Goal: Information Seeking & Learning: Learn about a topic

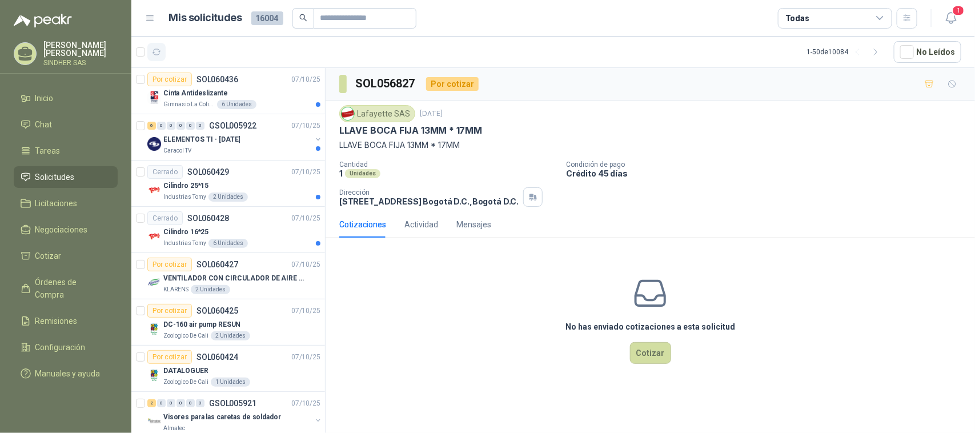
click at [158, 50] on icon "button" at bounding box center [157, 52] width 10 height 10
click at [236, 150] on div "Caracol TV" at bounding box center [237, 150] width 148 height 9
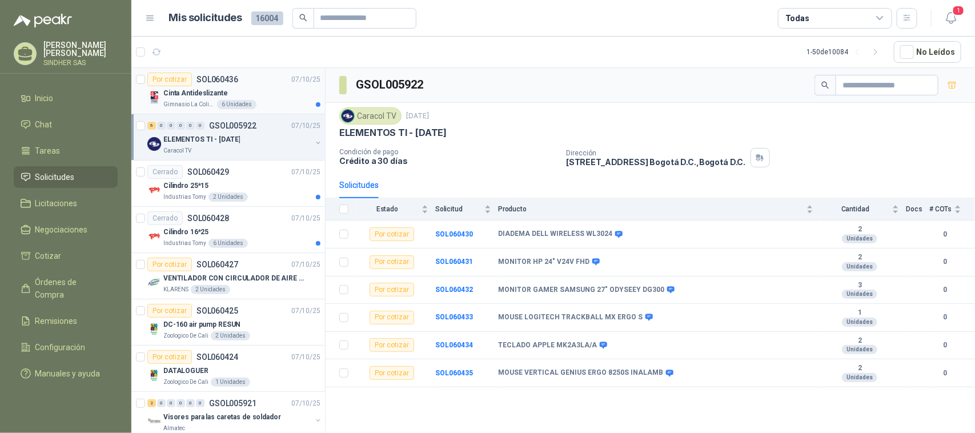
click at [258, 103] on div "Gimnasio La Colina 6 Unidades" at bounding box center [241, 104] width 157 height 9
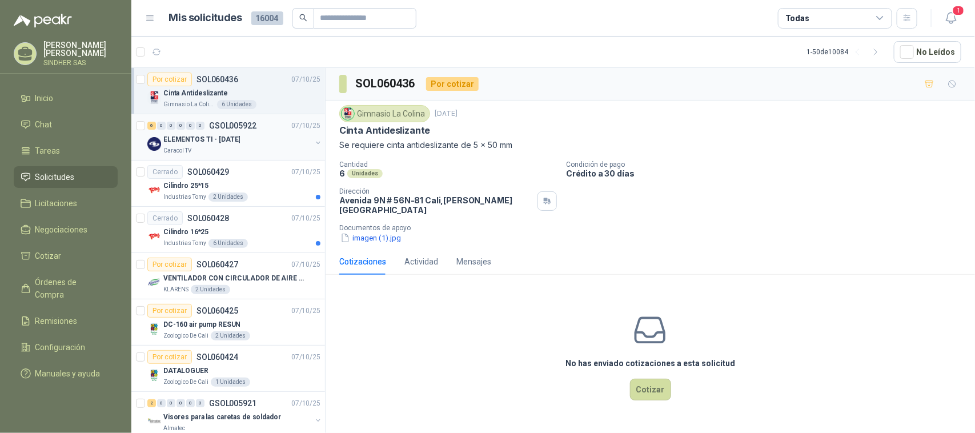
click at [284, 143] on div "ELEMENTOS TI - [DATE]" at bounding box center [237, 139] width 148 height 14
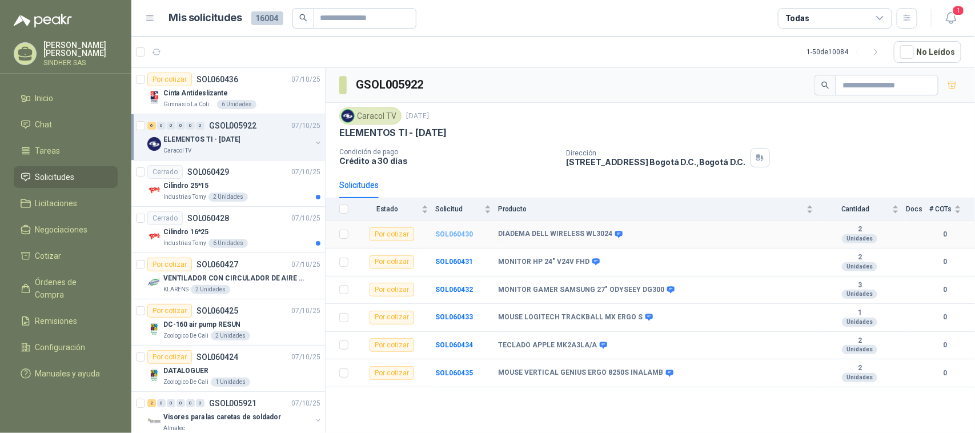
click at [454, 238] on b "SOL060430" at bounding box center [454, 234] width 38 height 8
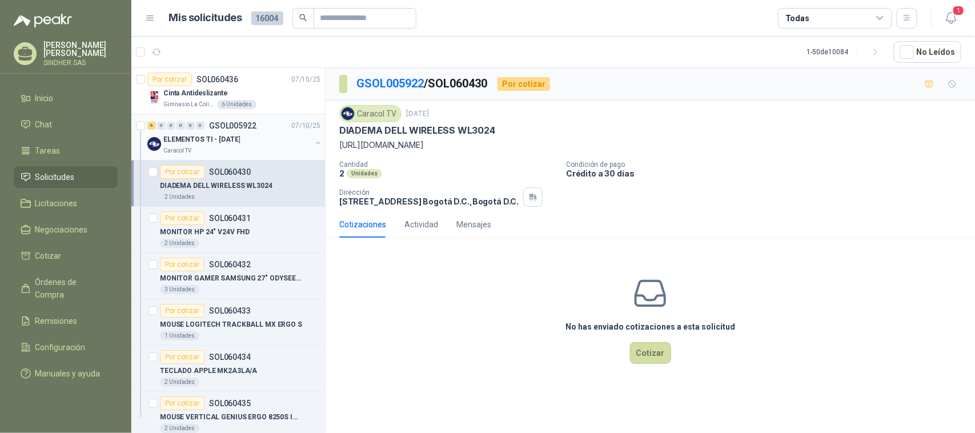
click at [260, 142] on div "ELEMENTOS TI - [DATE]" at bounding box center [237, 139] width 148 height 14
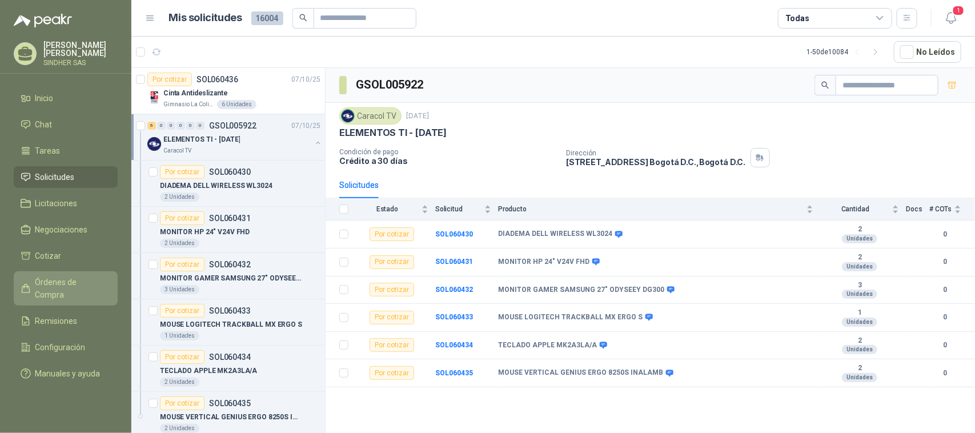
click at [70, 278] on span "Órdenes de Compra" at bounding box center [70, 288] width 71 height 25
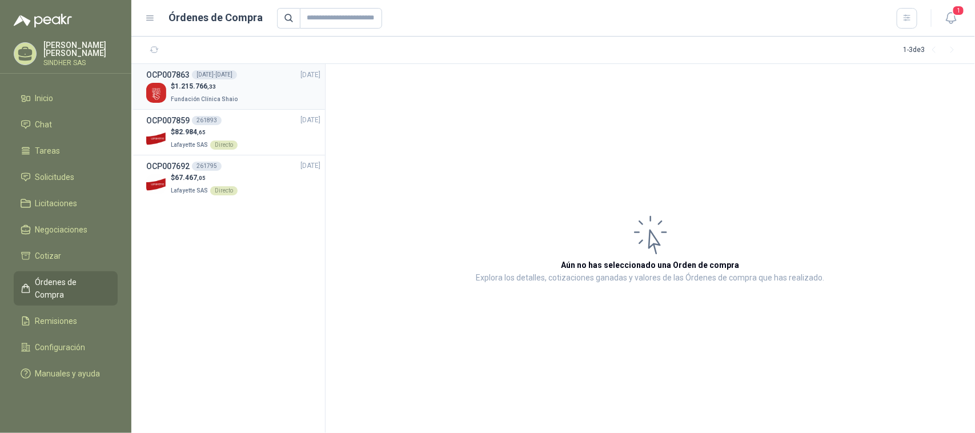
click at [232, 96] on p "Fundación Clínica Shaio" at bounding box center [205, 98] width 69 height 13
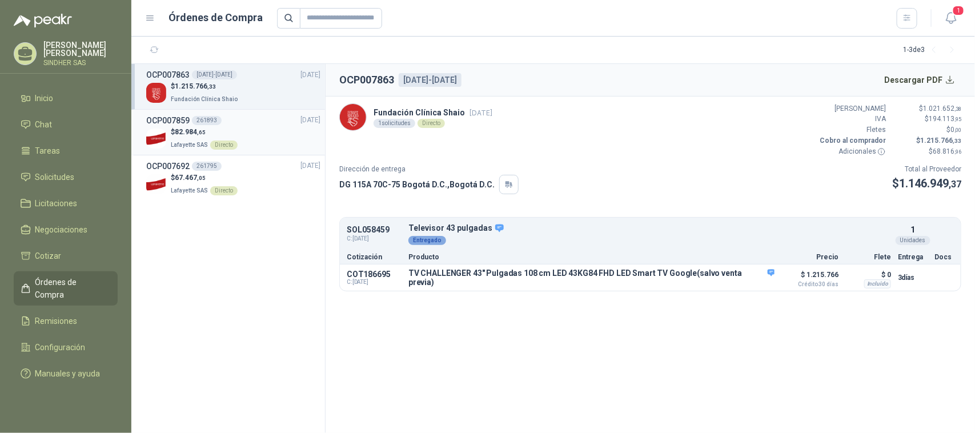
click at [247, 130] on div "$ 82.984 ,65 Lafayette SAS Directo" at bounding box center [233, 138] width 174 height 23
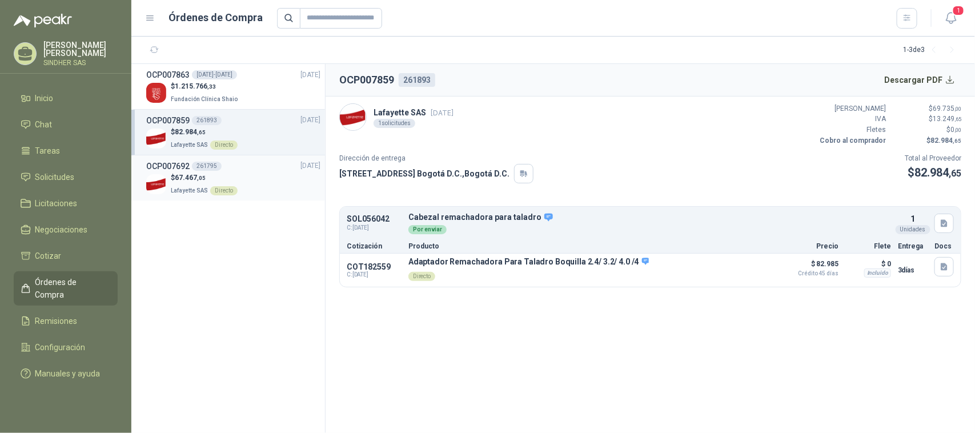
click at [264, 190] on div "$ 67.467 ,05 Lafayette SAS Directo" at bounding box center [233, 183] width 174 height 23
click at [266, 147] on div "$ 82.984 ,65 Lafayette SAS Directo" at bounding box center [233, 138] width 174 height 23
click at [252, 97] on div "$ 1.215.766 ,33 Fundación Clínica Shaio" at bounding box center [233, 92] width 174 height 23
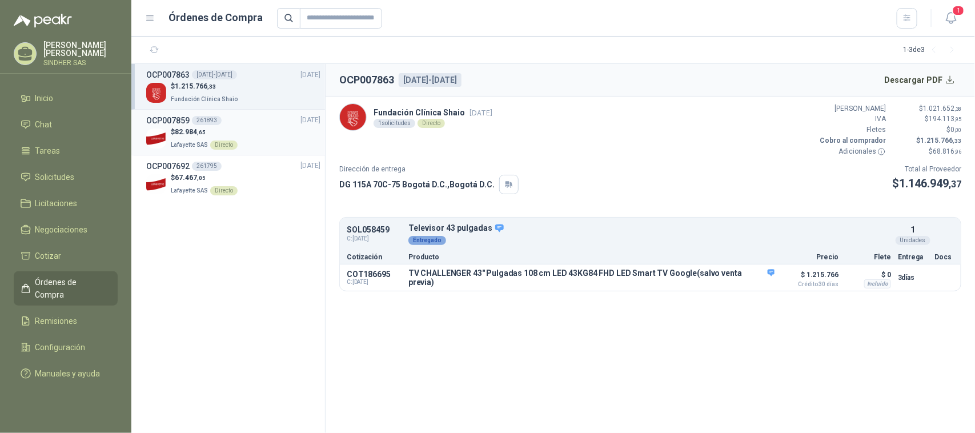
click at [256, 132] on div "$ 82.984 ,65 Lafayette SAS Directo" at bounding box center [233, 138] width 174 height 23
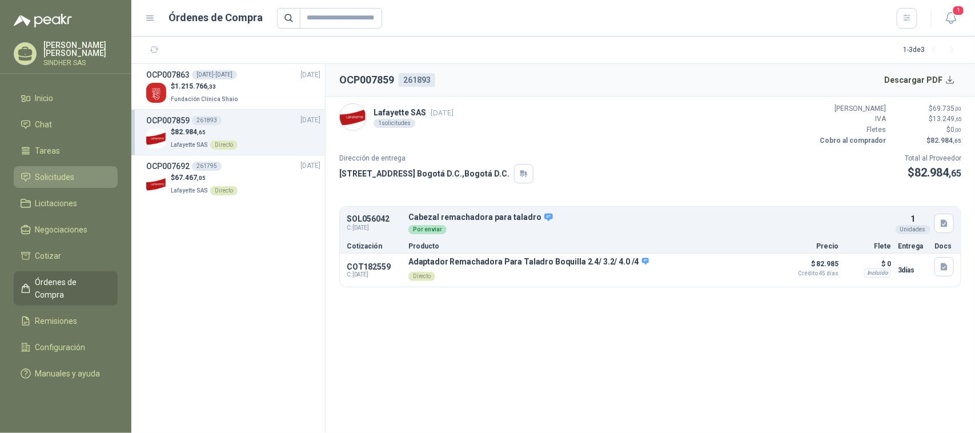
click at [69, 166] on link "Solicitudes" at bounding box center [66, 177] width 104 height 22
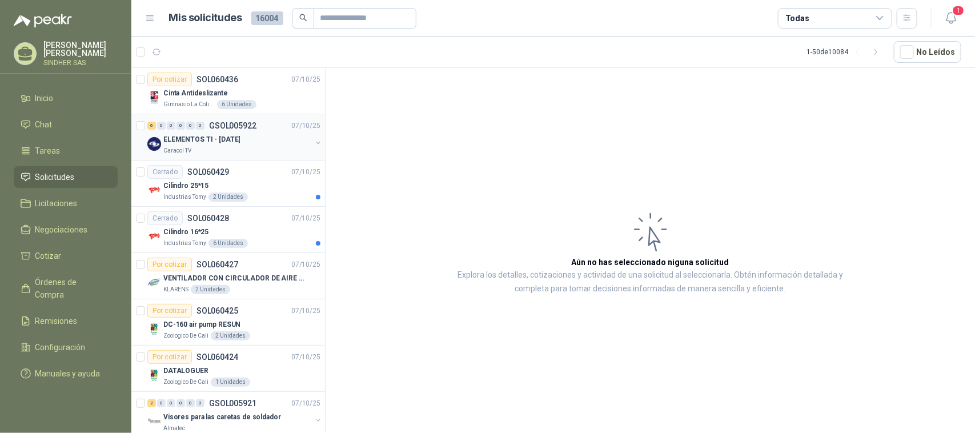
click at [230, 146] on div "ELEMENTOS TI - [DATE]" at bounding box center [237, 139] width 148 height 14
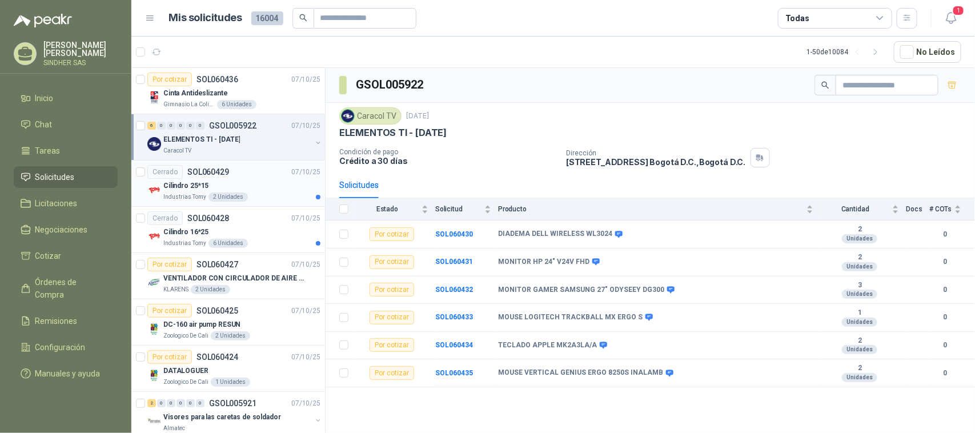
click at [269, 184] on div "Cilindro 25*15" at bounding box center [241, 186] width 157 height 14
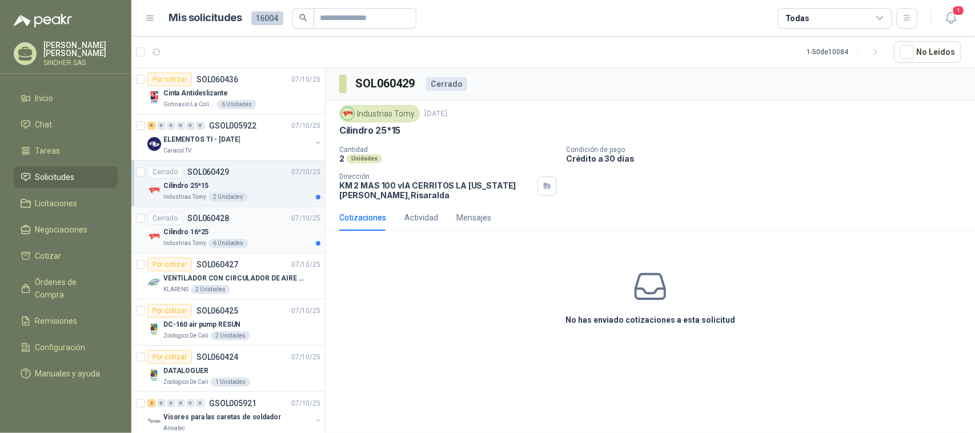
click at [272, 222] on div "Cerrado SOL060428 [DATE]" at bounding box center [233, 218] width 173 height 14
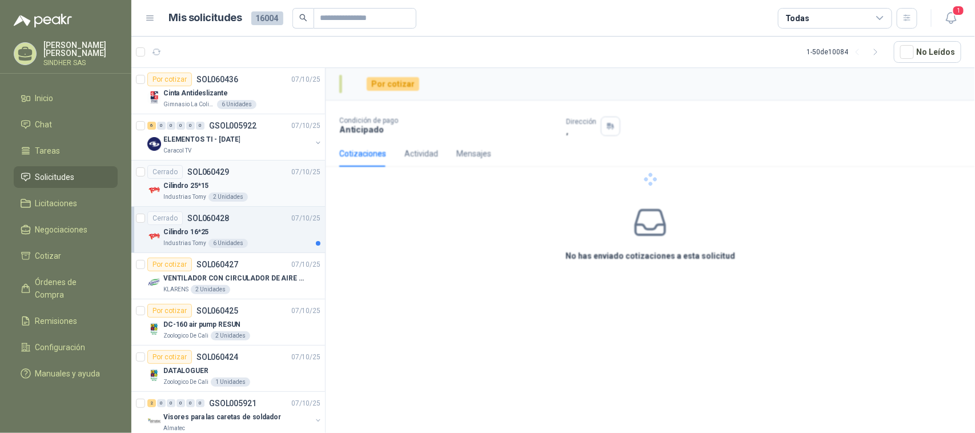
click at [266, 190] on div "Cilindro 25*15" at bounding box center [241, 186] width 157 height 14
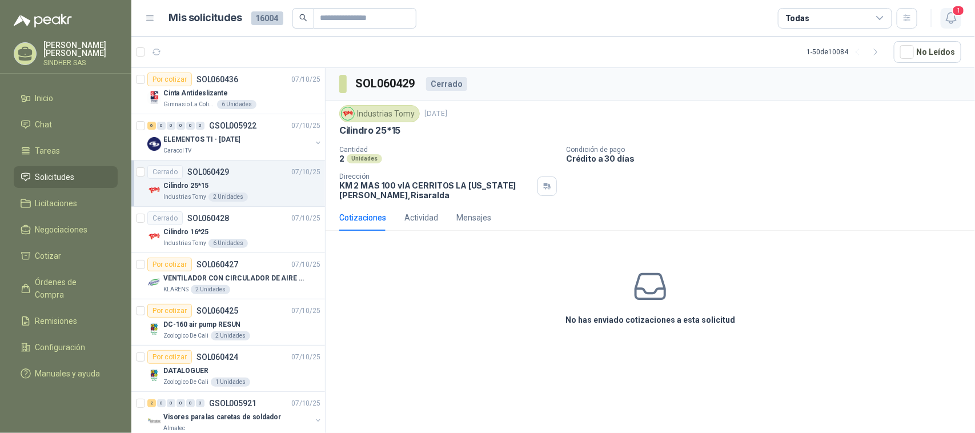
click at [947, 11] on icon "button" at bounding box center [951, 18] width 14 height 14
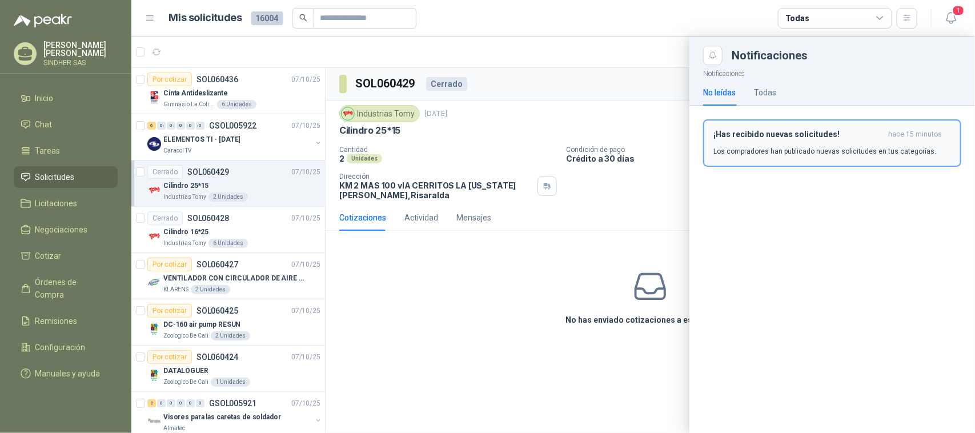
click at [771, 144] on div "¡Has recibido nuevas solicitudes! hace 15 minutos Los compradores han publicado…" at bounding box center [832, 143] width 238 height 27
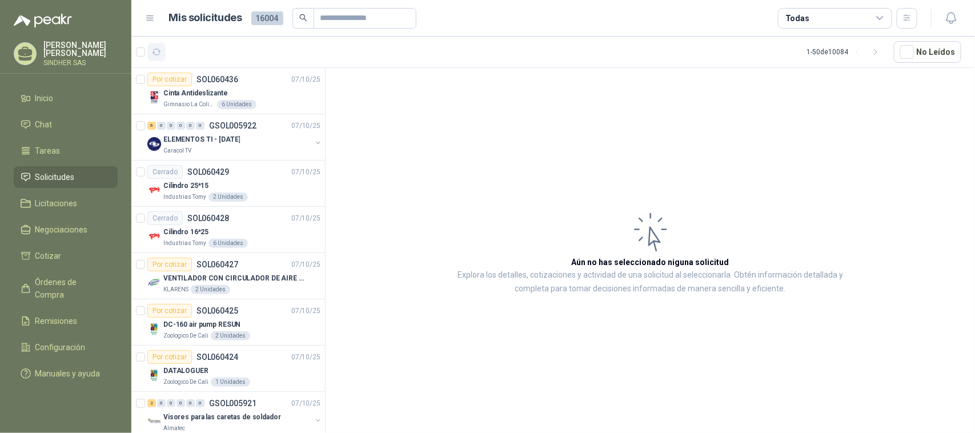
click at [155, 55] on icon "button" at bounding box center [157, 52] width 10 height 10
click at [352, 18] on input "text" at bounding box center [360, 18] width 80 height 19
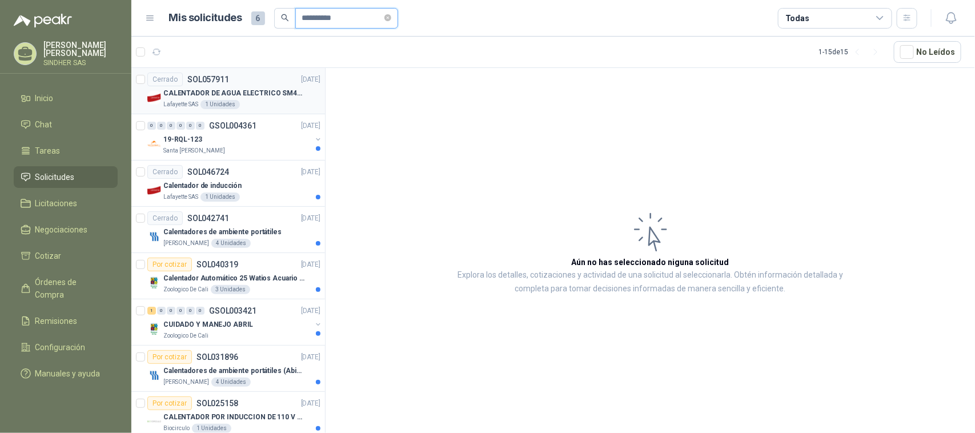
type input "**********"
click at [276, 93] on p "CALENTADOR DE AGUA ELECTRICO SM400 5-9LITROS" at bounding box center [234, 93] width 142 height 11
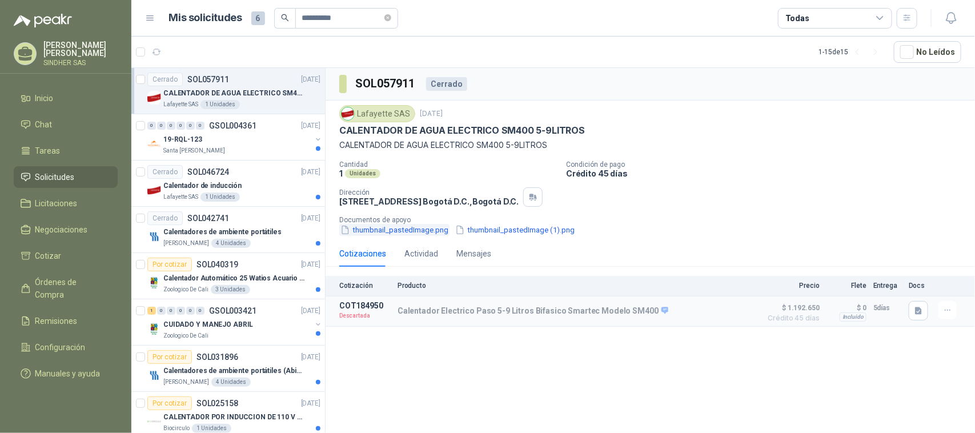
click at [421, 228] on button "thumbnail_pastedImage.png" at bounding box center [394, 230] width 110 height 12
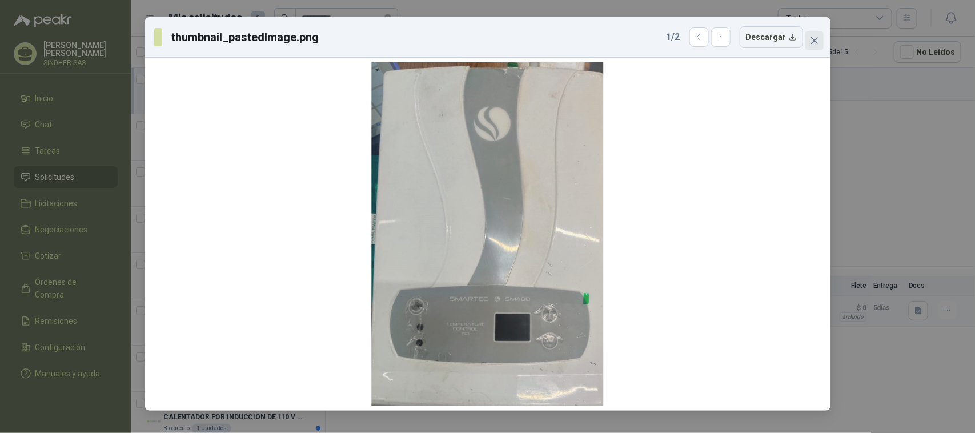
click at [815, 34] on button "Close" at bounding box center [814, 40] width 18 height 18
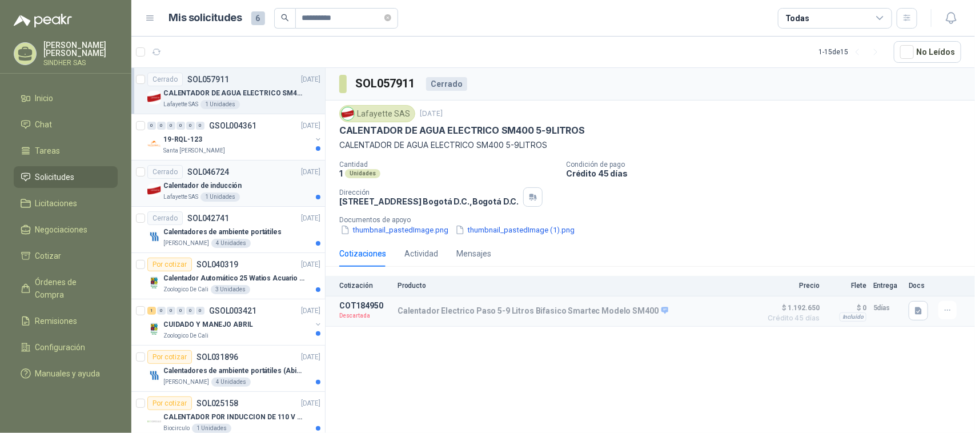
click at [276, 193] on div "Lafayette SAS 1 Unidades" at bounding box center [241, 196] width 157 height 9
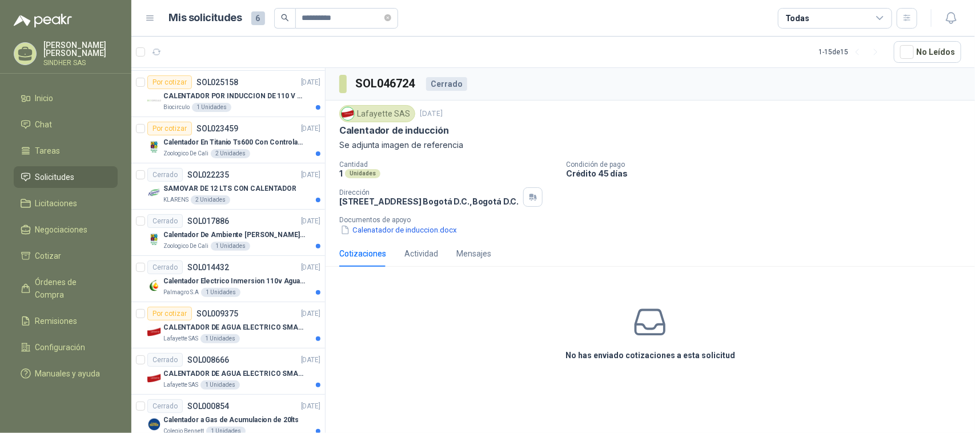
scroll to position [341, 0]
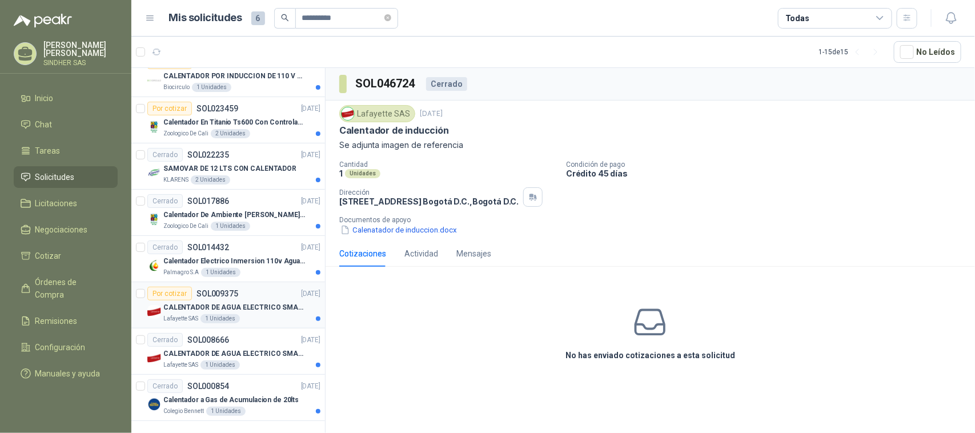
click at [271, 306] on p "CALENTADOR DE AGUA ELECTRICO SMARTEC SM400 5-9 LITROS" at bounding box center [234, 307] width 142 height 11
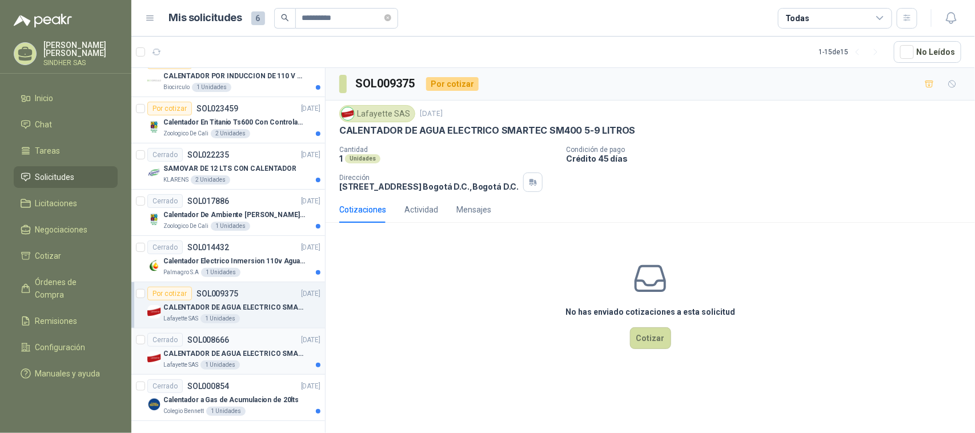
click at [263, 352] on p "CALENTADOR DE AGUA ELECTRICO SMARTEC SM400 5-9 LITROS" at bounding box center [234, 353] width 142 height 11
click at [260, 299] on div "Por cotizar SOL009375 [DATE]" at bounding box center [233, 294] width 173 height 14
click at [87, 172] on li "Solicitudes" at bounding box center [66, 177] width 90 height 13
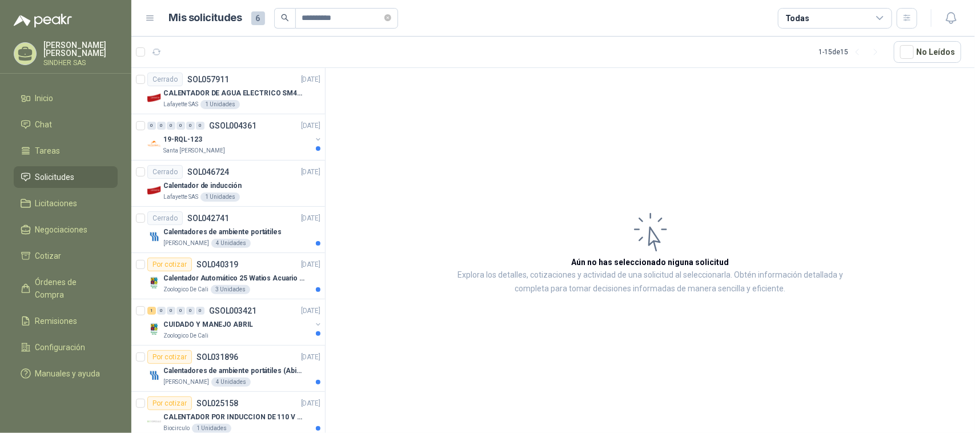
click at [64, 178] on span "Solicitudes" at bounding box center [54, 177] width 39 height 13
click at [163, 52] on button "button" at bounding box center [156, 52] width 18 height 18
click at [321, 15] on input "**********" at bounding box center [342, 18] width 80 height 19
click at [391, 13] on span at bounding box center [387, 18] width 7 height 11
click at [436, 33] on header "Mis solicitudes 6 Todas" at bounding box center [552, 18] width 843 height 37
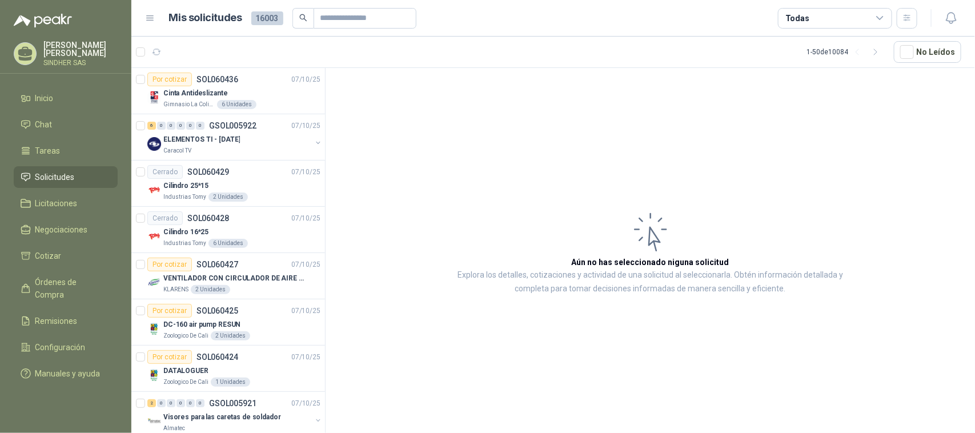
click at [60, 168] on link "Solicitudes" at bounding box center [66, 177] width 104 height 22
click at [153, 52] on icon "button" at bounding box center [156, 52] width 9 height 6
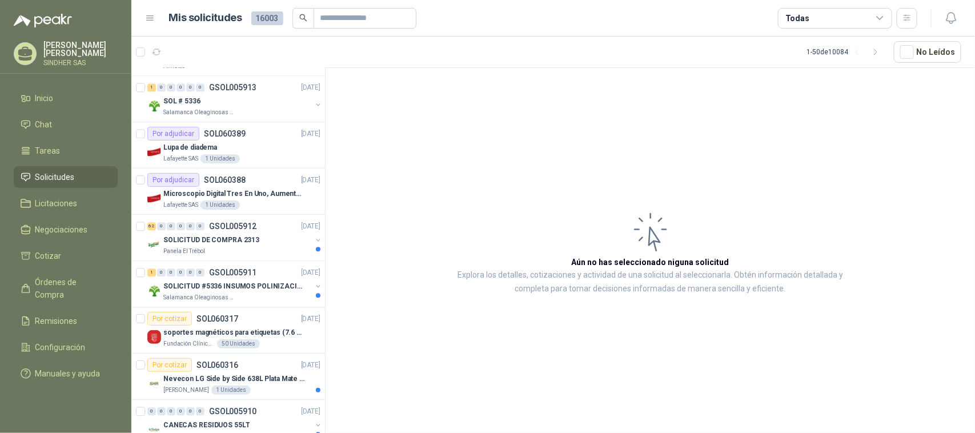
scroll to position [1142, 0]
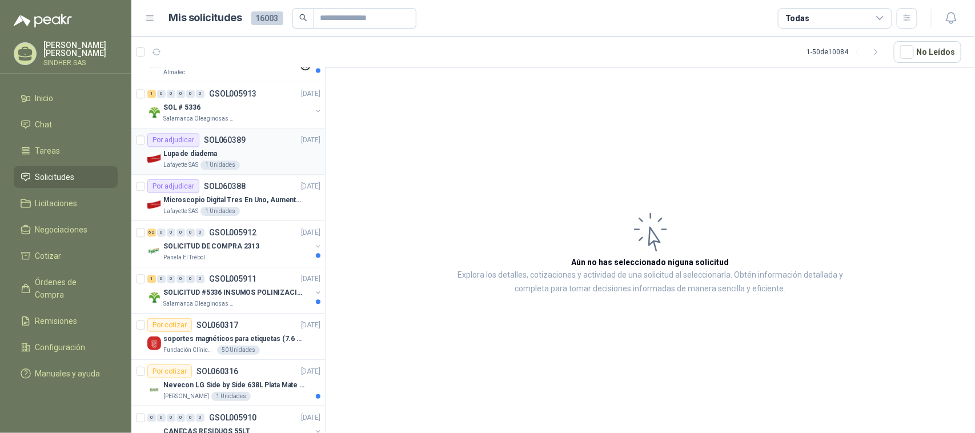
click at [255, 164] on div "Lafayette SAS 1 Unidades" at bounding box center [241, 164] width 157 height 9
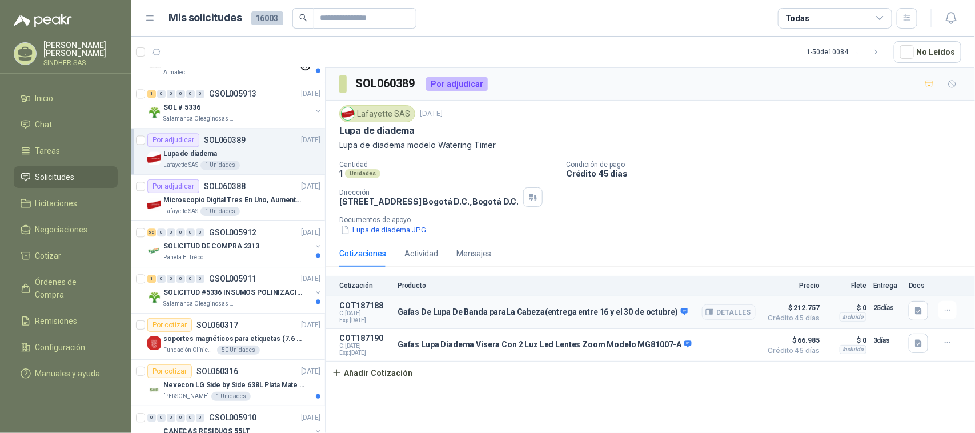
click at [418, 310] on p "Gafas De Lupa De Banda paraLa Cabeza(entrega entre 16 y el 30 de octubre)" at bounding box center [542, 312] width 290 height 10
click at [716, 318] on button "Detalles" at bounding box center [729, 311] width 54 height 15
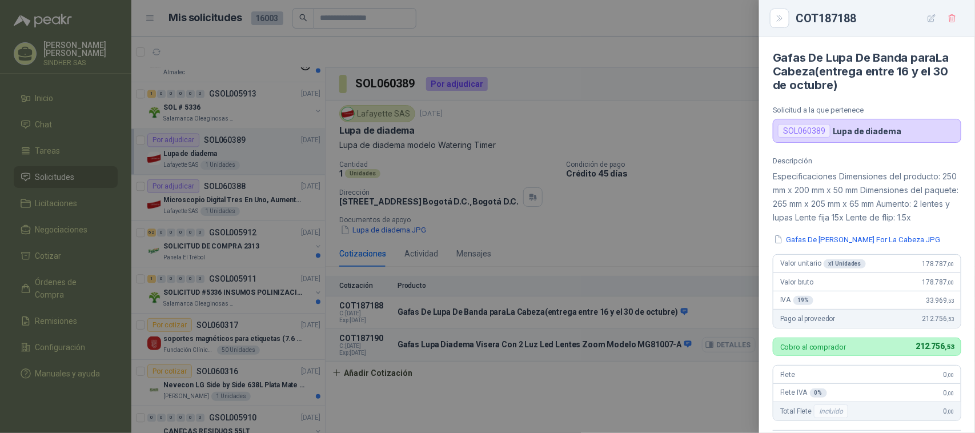
scroll to position [266, 0]
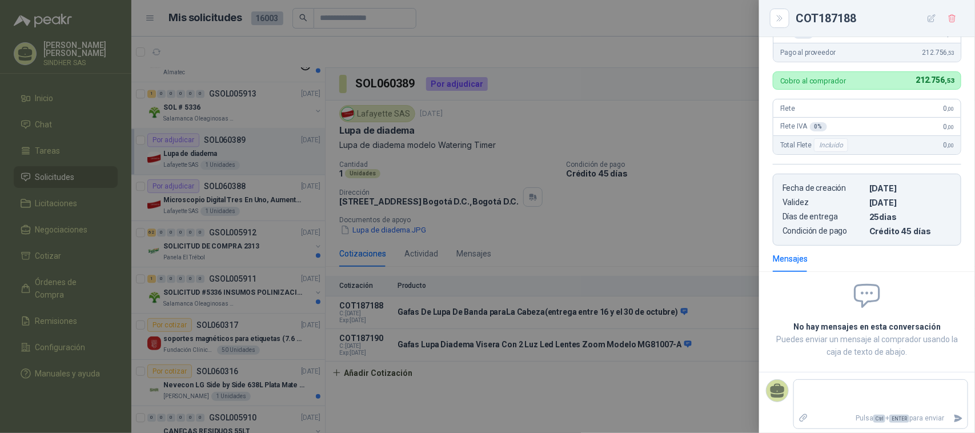
click at [613, 267] on div at bounding box center [487, 216] width 975 height 433
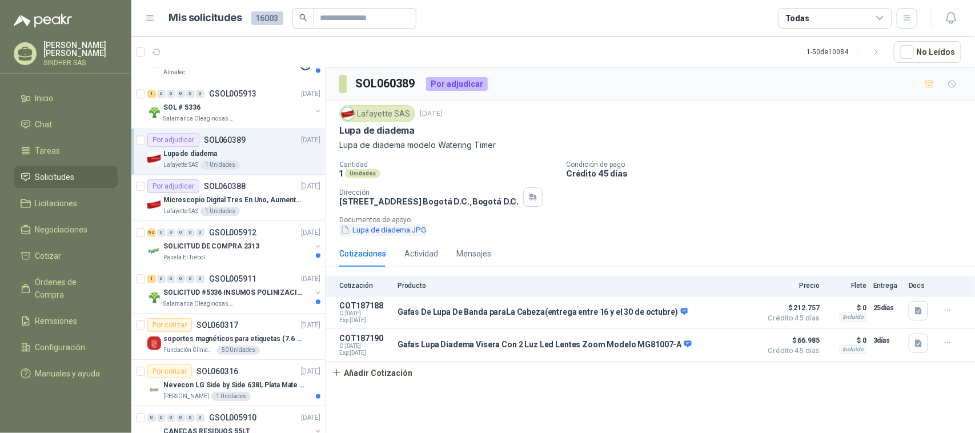
click at [391, 236] on button "Lupa de diadema.JPG" at bounding box center [383, 230] width 88 height 12
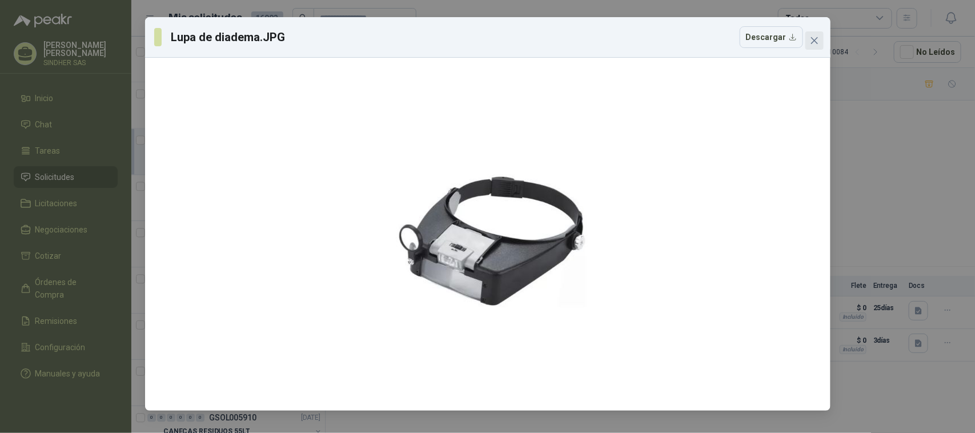
click at [811, 43] on icon "close" at bounding box center [813, 40] width 7 height 7
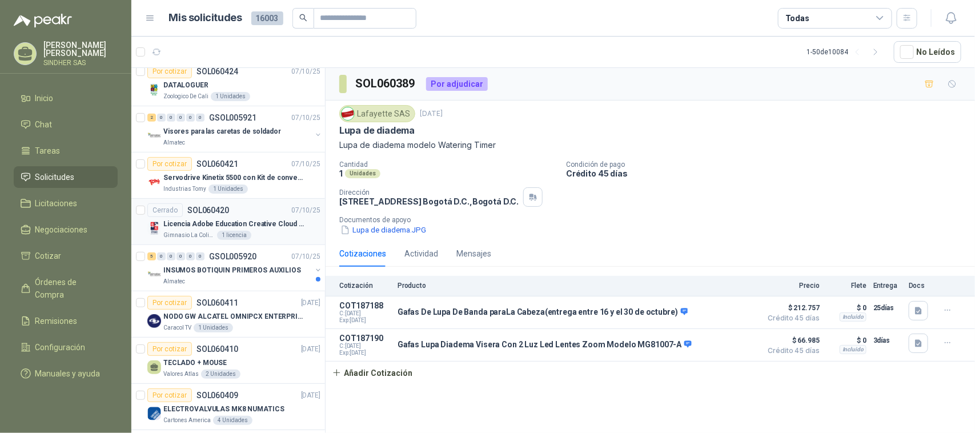
scroll to position [0, 0]
